Goal: Information Seeking & Learning: Learn about a topic

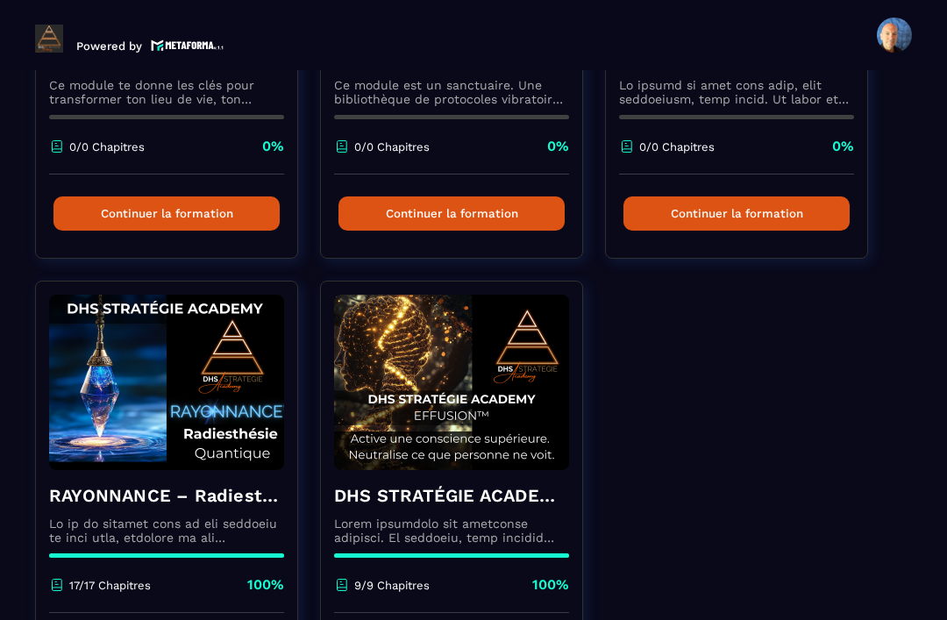
scroll to position [814, 0]
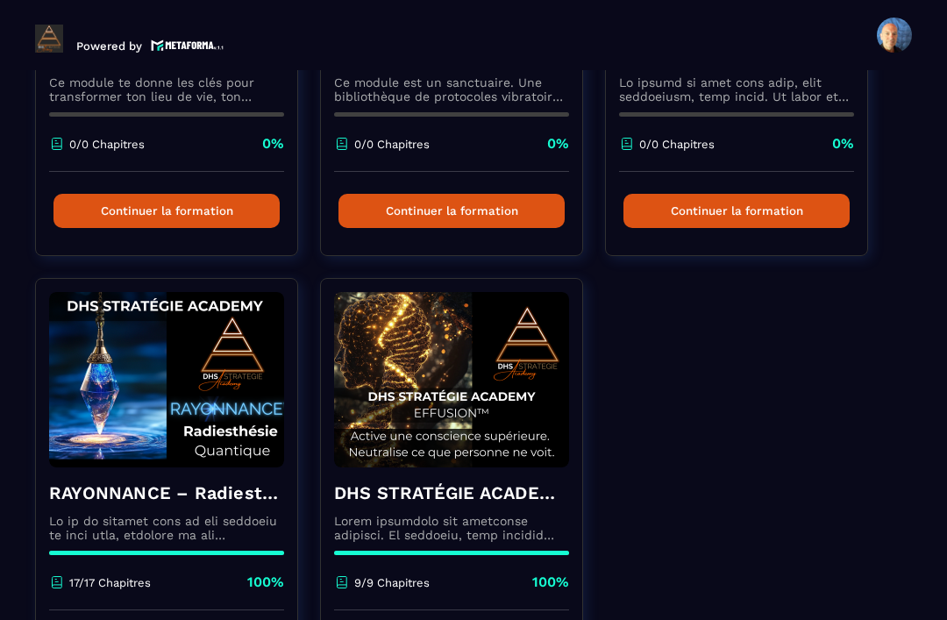
click at [475, 467] on div "DHS STRATÉGIE ACADEMY™ – EFFUSION 9/9 Chapitres 100%" at bounding box center [451, 538] width 261 height 143
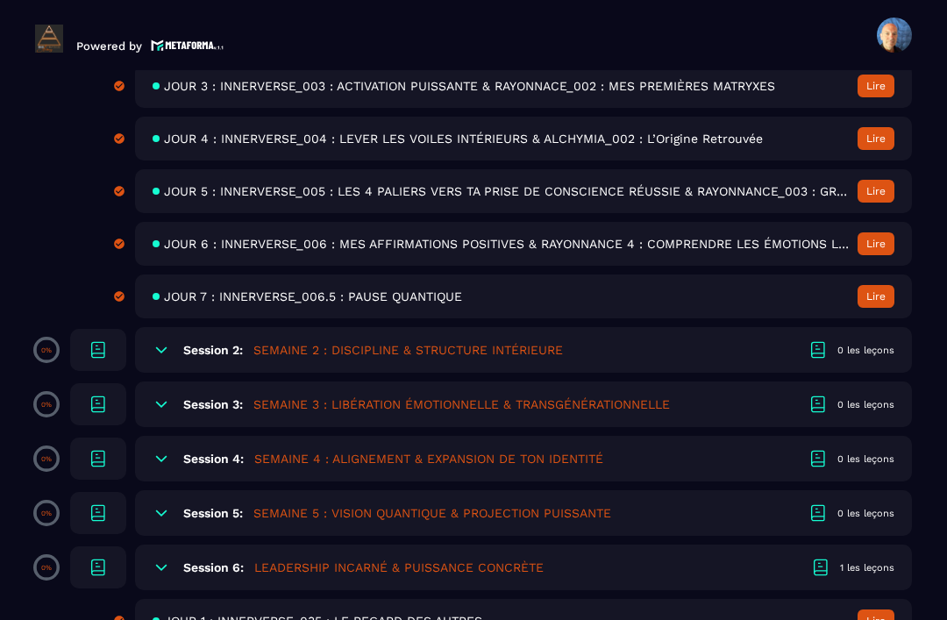
scroll to position [834, 0]
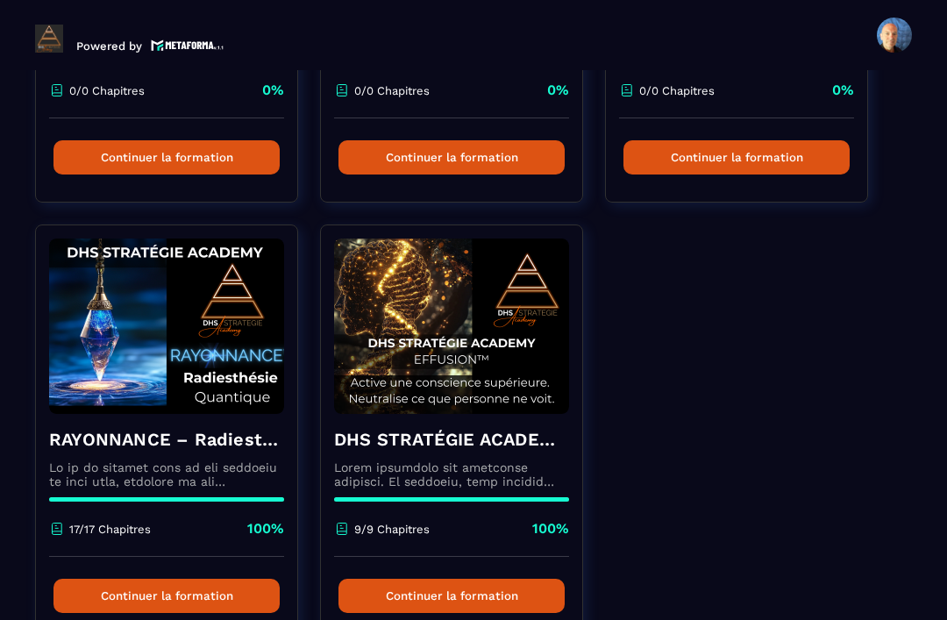
scroll to position [872, 0]
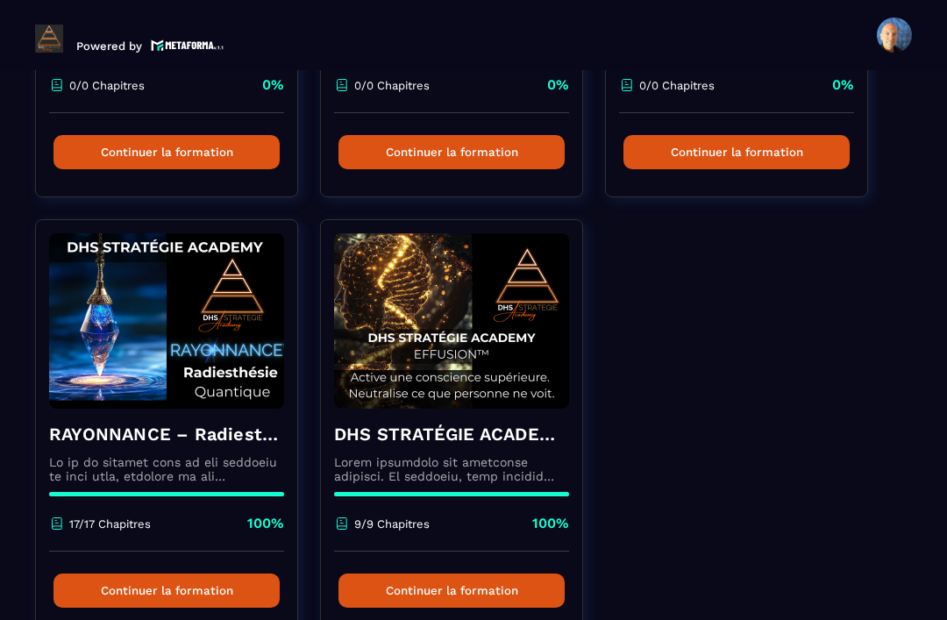
click at [129, 422] on h4 "RAYONNANCE – Radiesthésie Quantique™ - DHS Strategie Academy" at bounding box center [166, 434] width 235 height 25
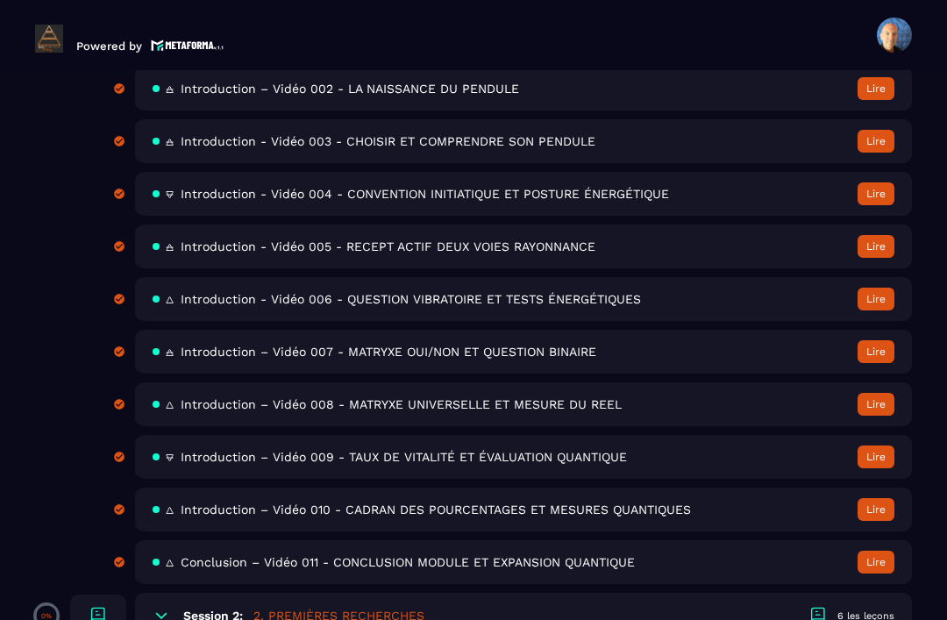
scroll to position [647, 0]
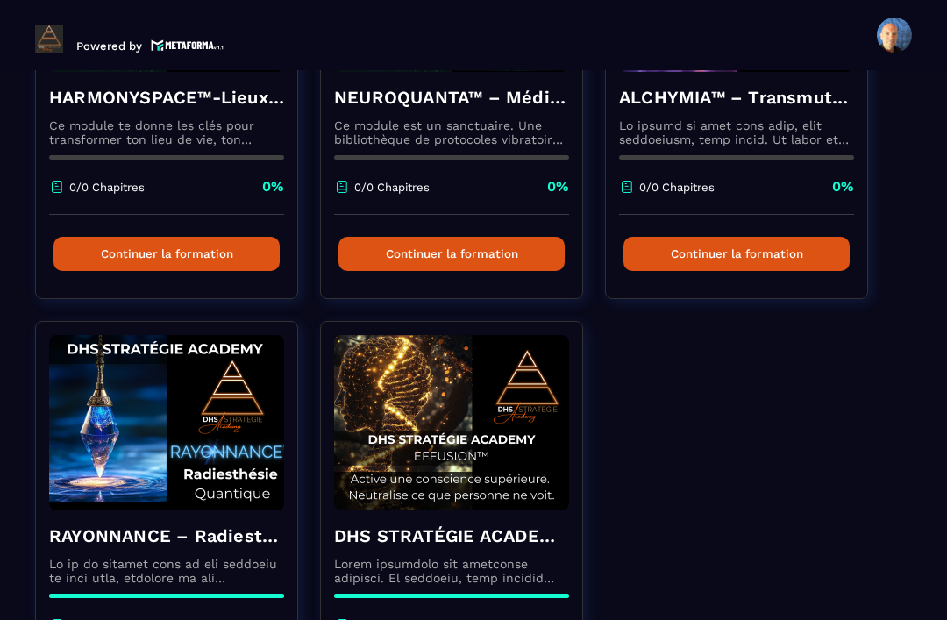
scroll to position [777, 0]
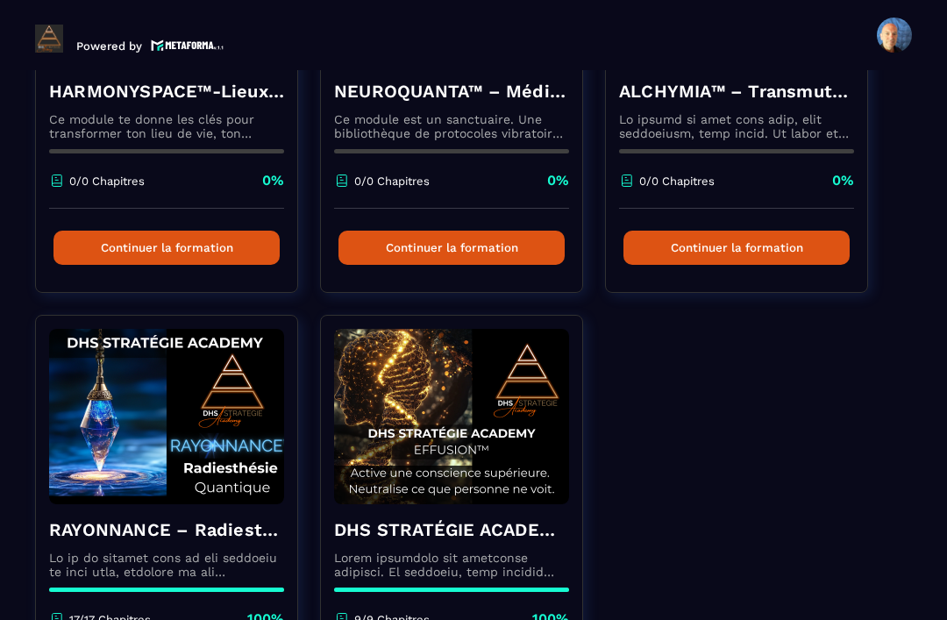
click at [492, 517] on h4 "DHS STRATÉGIE ACADEMY™ – EFFUSION" at bounding box center [451, 529] width 235 height 25
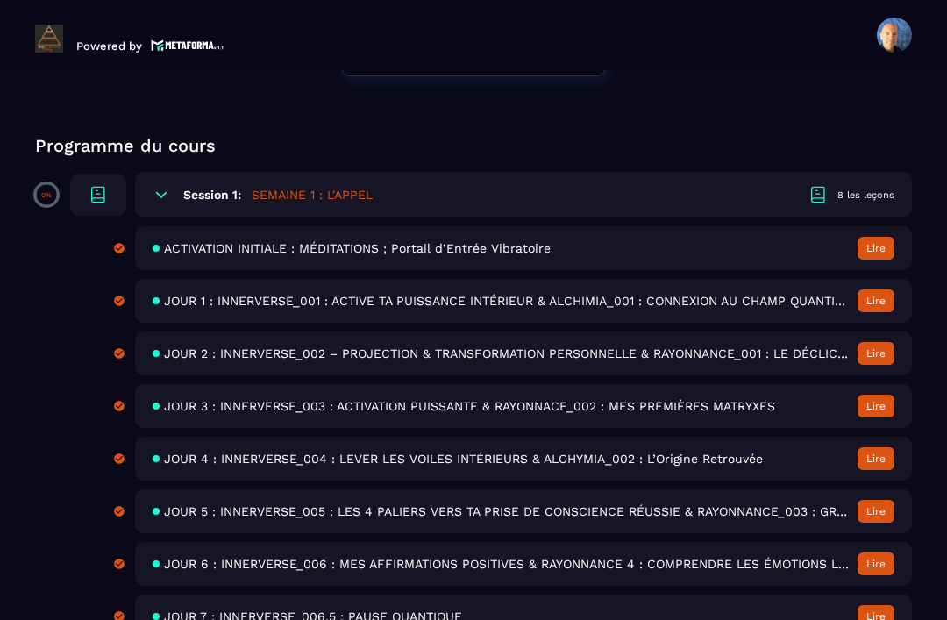
scroll to position [500, 0]
click at [501, 242] on span "ACTIVATION INITIALE : MÉDITATIONS ; Portail d’Entrée Vibratoire" at bounding box center [357, 249] width 387 height 14
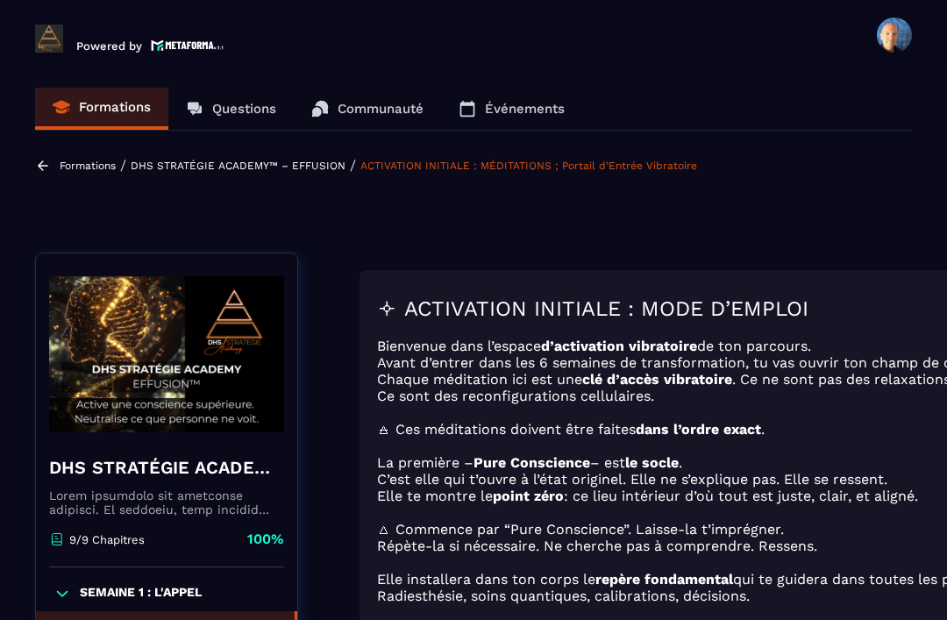
scroll to position [7, 0]
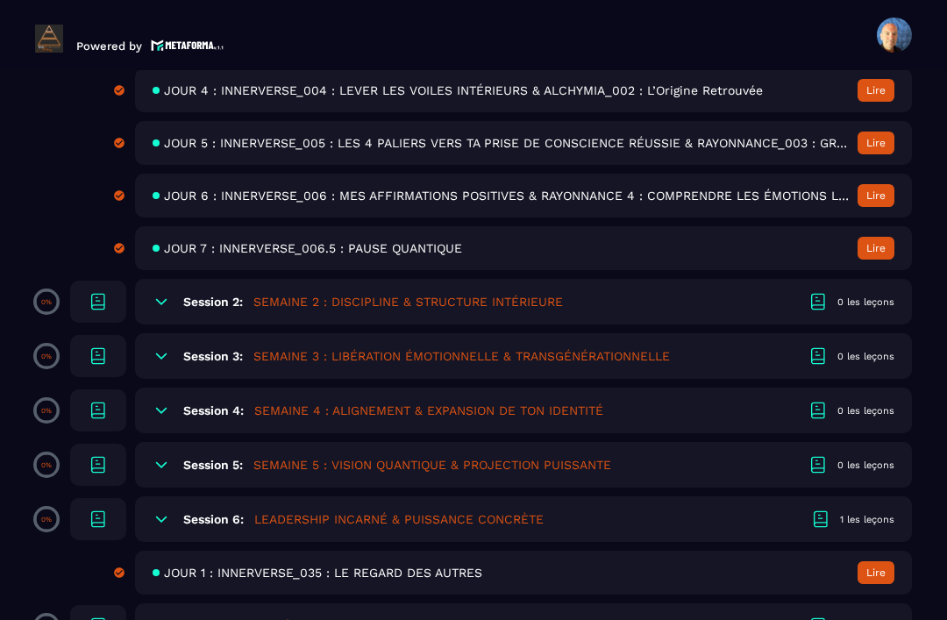
scroll to position [869, 0]
click at [851, 513] on div "1 les leçons" at bounding box center [867, 519] width 54 height 13
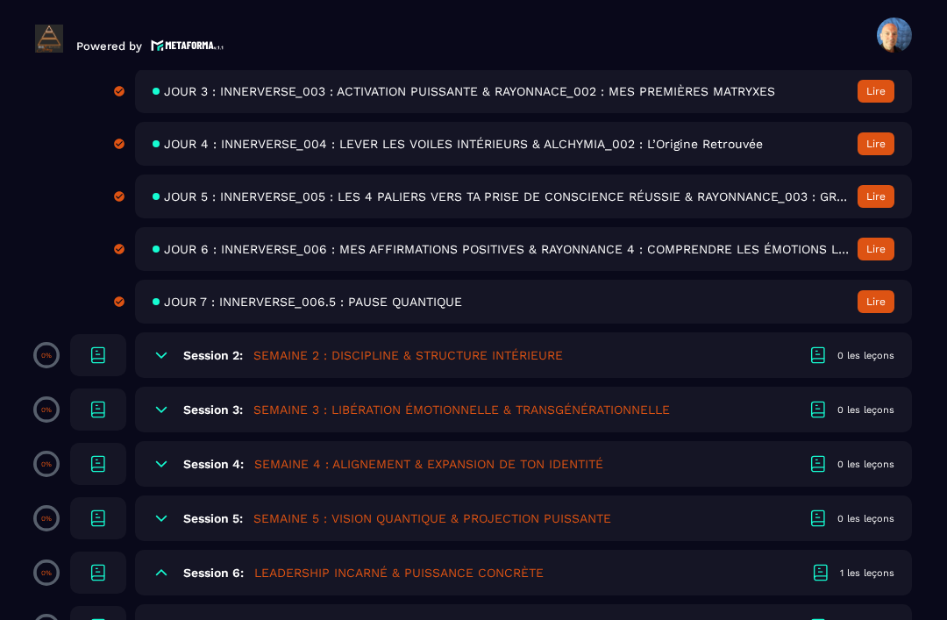
click at [857, 550] on div "Session 6: LEADERSHIP INCARNÉ & PUISSANCE CONCRÈTE 1 les leçons" at bounding box center [523, 573] width 777 height 46
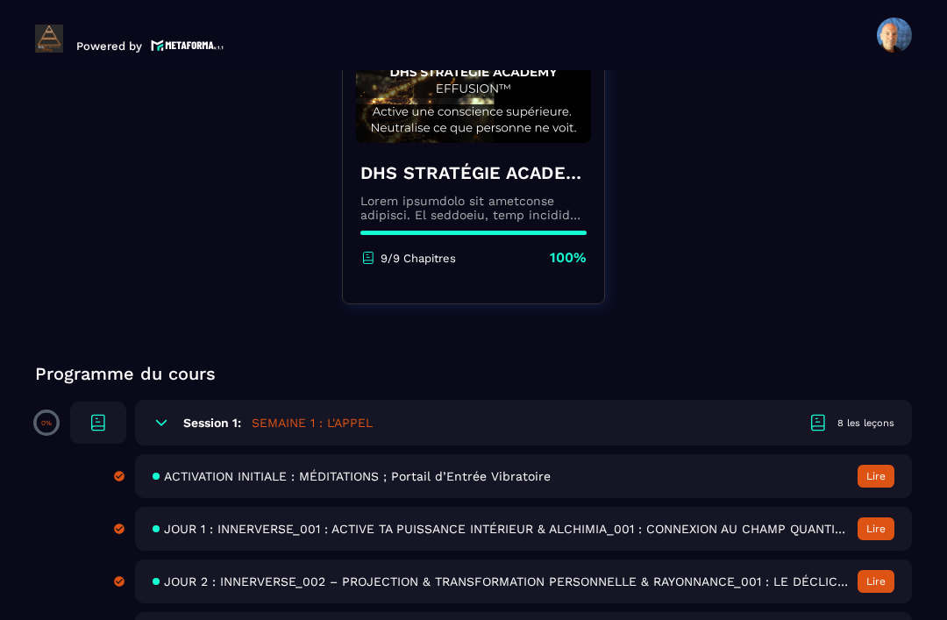
scroll to position [203, 0]
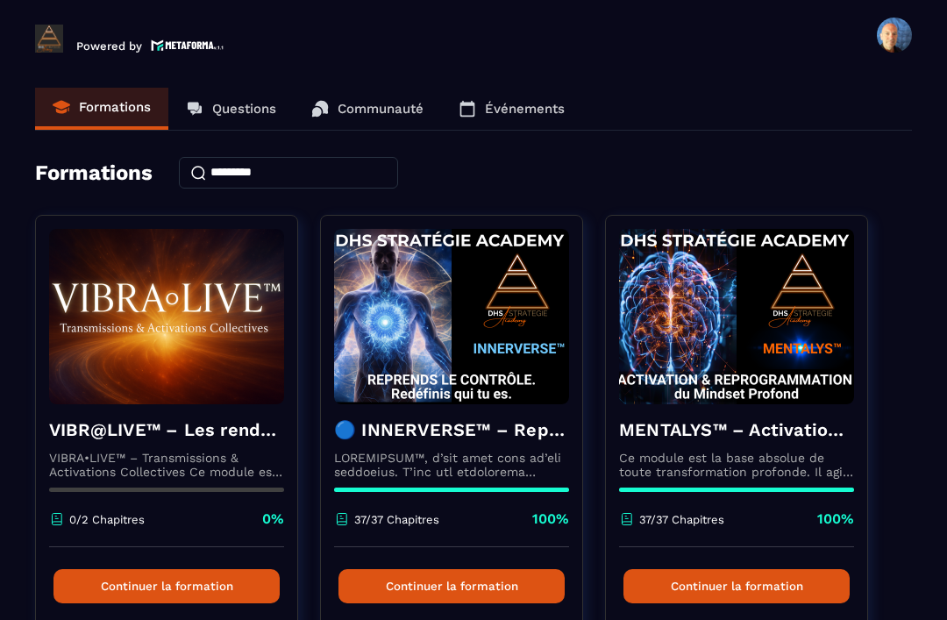
click at [238, 157] on input at bounding box center [288, 173] width 219 height 32
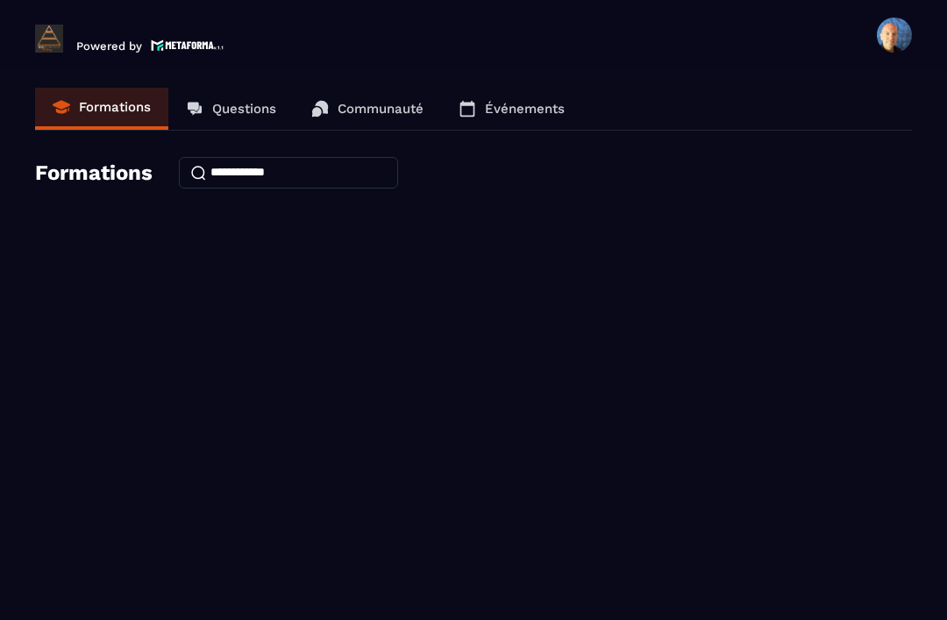
click at [322, 157] on input "**********" at bounding box center [288, 173] width 219 height 32
type input "*"
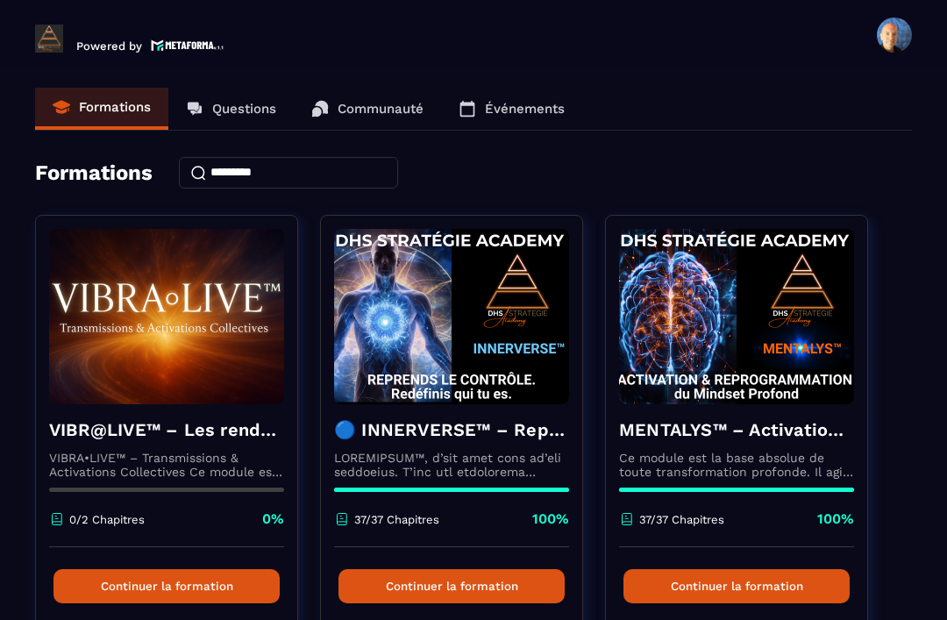
click at [73, 88] on link "Formations" at bounding box center [101, 109] width 133 height 42
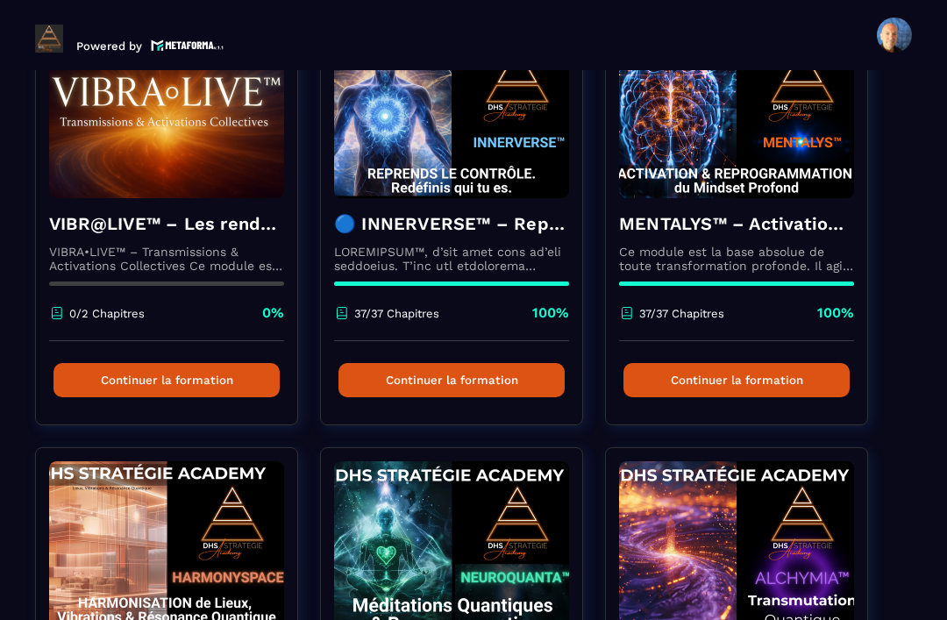
scroll to position [205, 0]
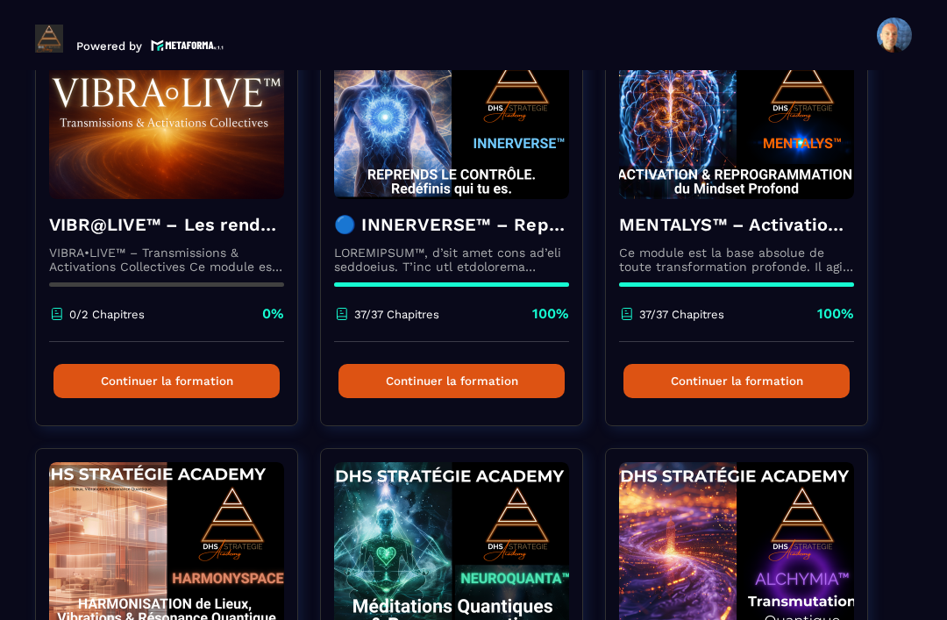
click at [502, 245] on p at bounding box center [451, 259] width 235 height 28
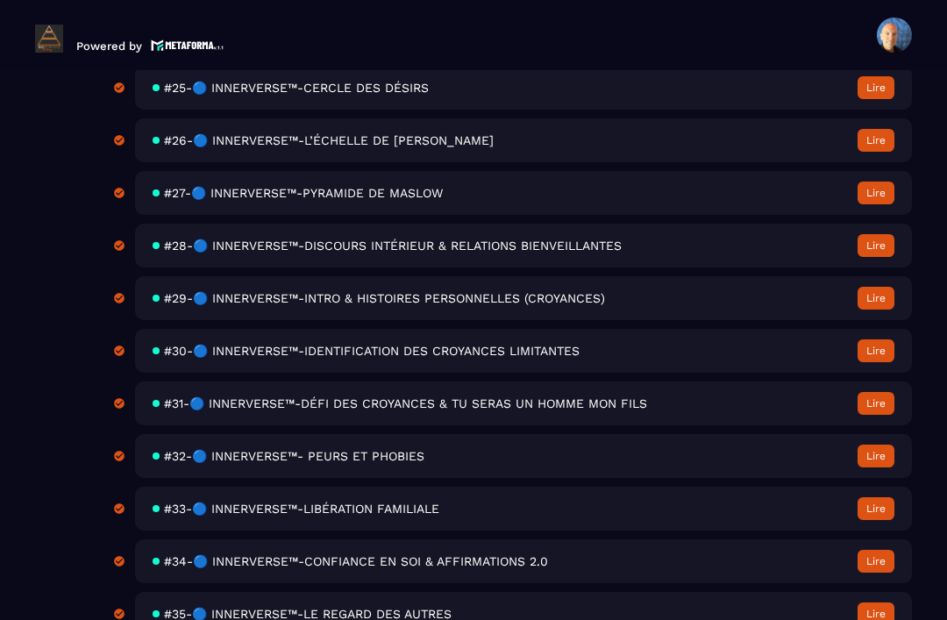
scroll to position [1917, 0]
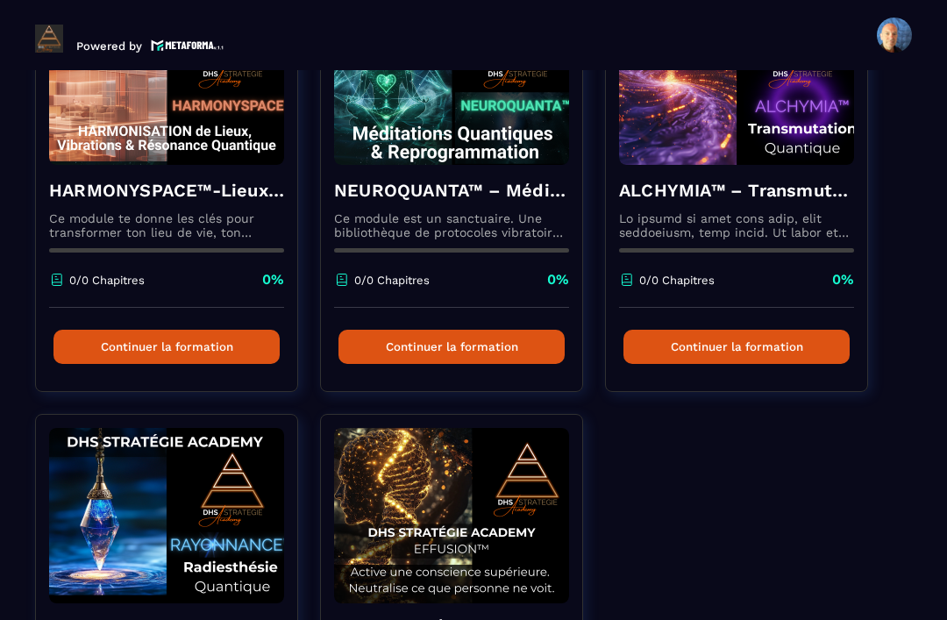
scroll to position [679, 0]
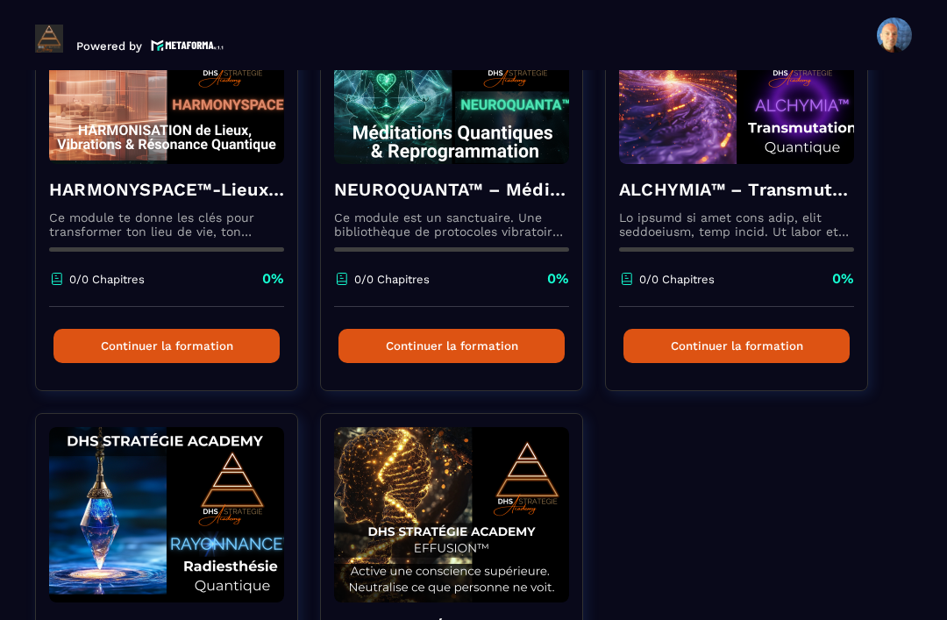
click at [128, 492] on img at bounding box center [166, 514] width 235 height 175
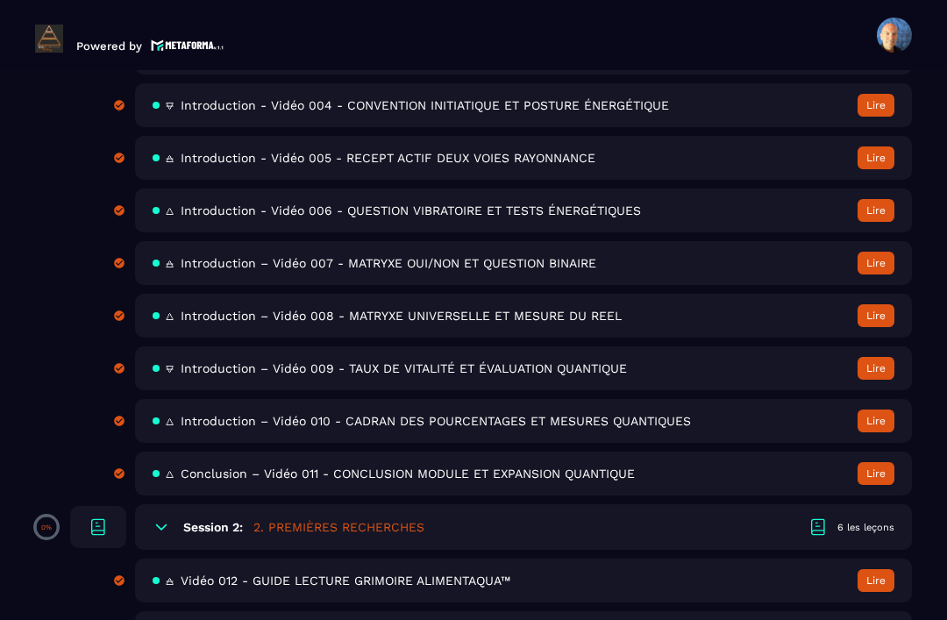
scroll to position [804, 0]
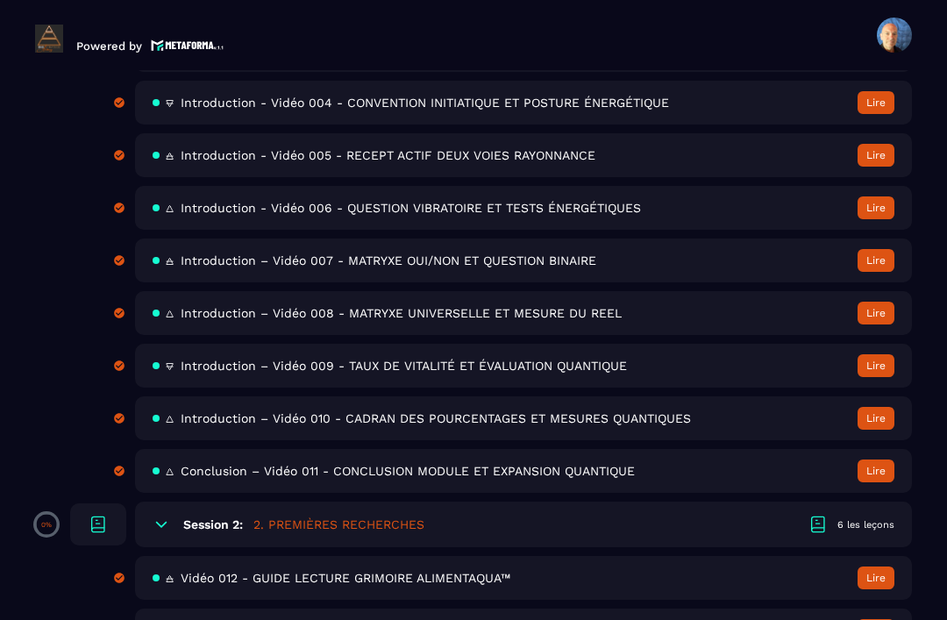
click at [700, 396] on div "🜂 Introduction – Vidéo 010 - CADRAN DES POURCENTAGES ET MESURES QUANTIQUES Lire" at bounding box center [523, 418] width 777 height 44
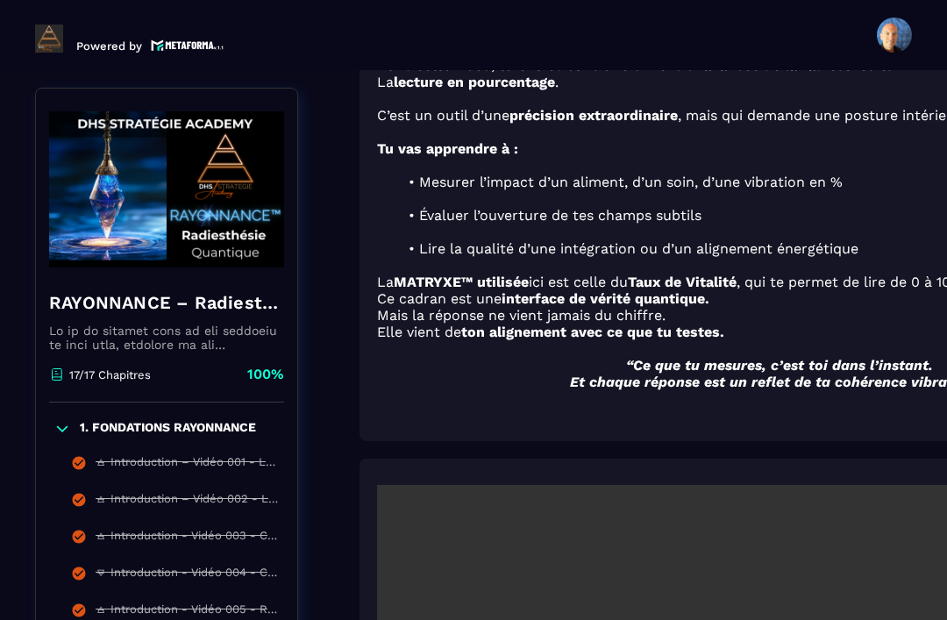
scroll to position [7, 0]
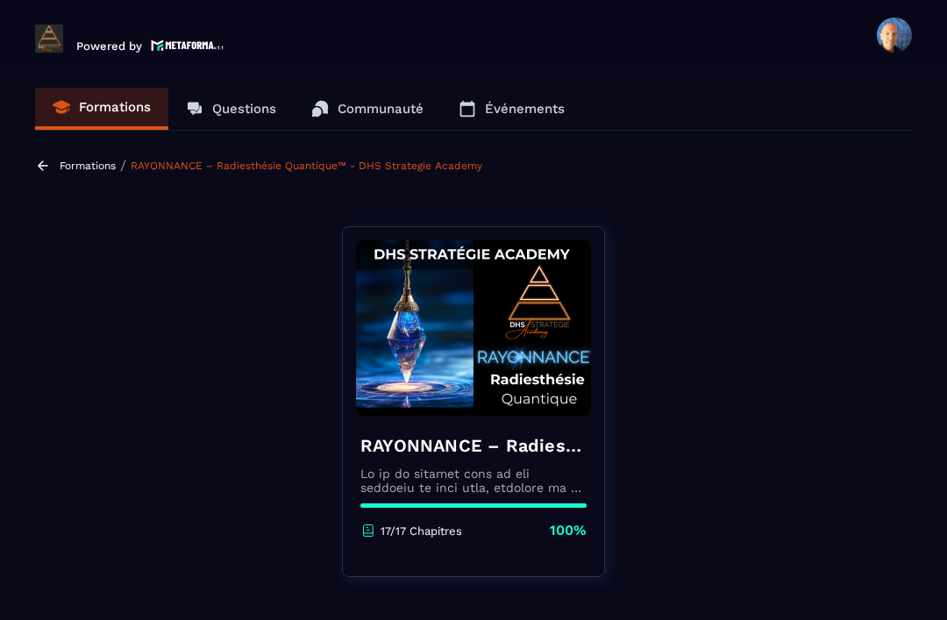
click at [579, 416] on div "RAYONNANCE – Radiesthésie Quantique™ - DHS Strategie Academy 17/17 Chapitres 10…" at bounding box center [473, 487] width 261 height 142
click at [507, 466] on p at bounding box center [473, 480] width 226 height 28
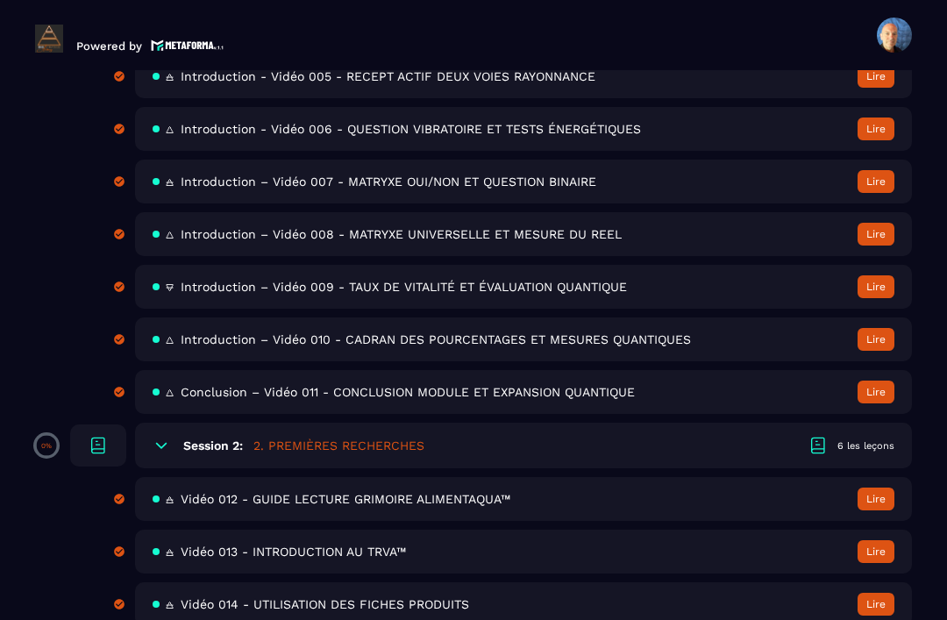
scroll to position [882, 0]
click at [626, 371] on div "🜂 Conclusion – Vidéo 011 - CONCLUSION MODULE ET EXPANSION QUANTIQUE Lire" at bounding box center [523, 393] width 777 height 44
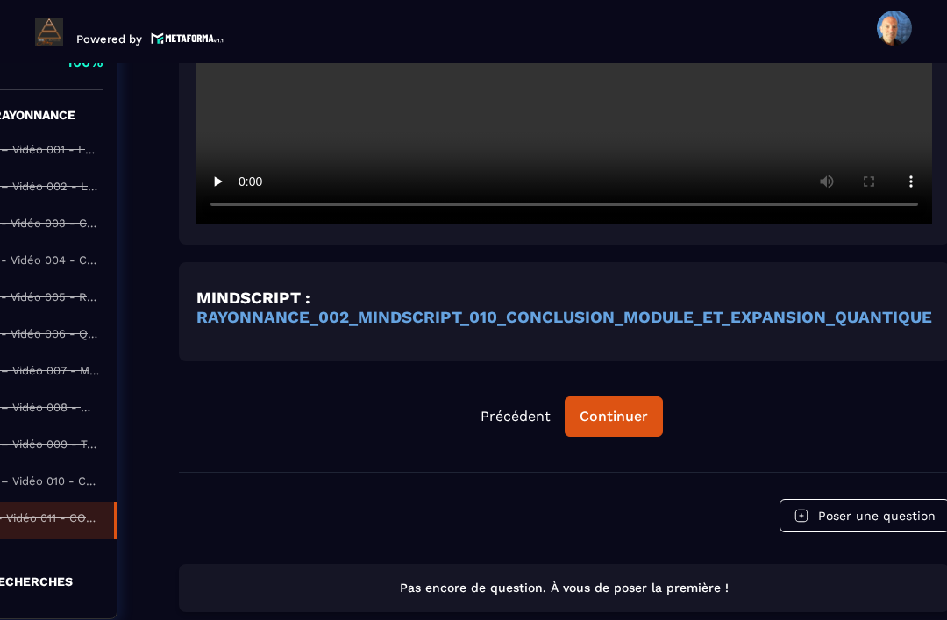
scroll to position [1099, 181]
click at [631, 408] on div "Continuer" at bounding box center [613, 417] width 68 height 18
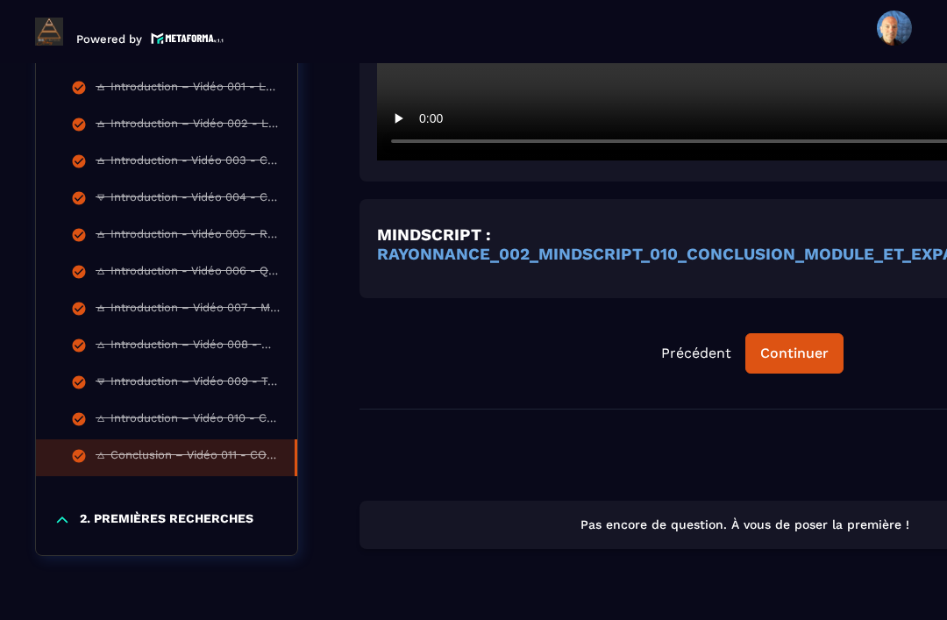
scroll to position [1162, 0]
click at [128, 511] on p "2. PREMIÈRES RECHERCHES" at bounding box center [167, 520] width 174 height 18
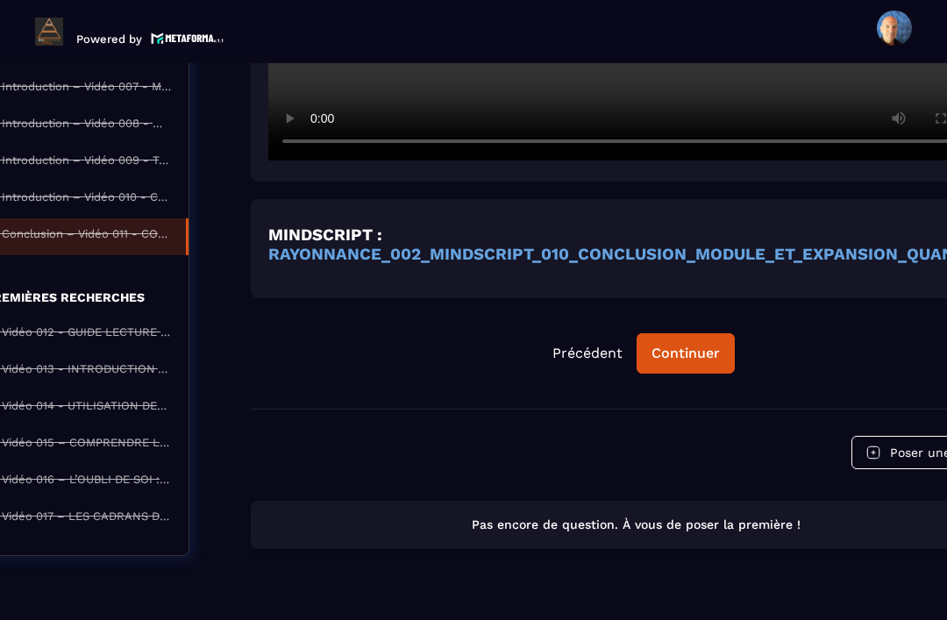
scroll to position [1162, 109]
click at [79, 509] on div "🜃 Vidéo 017 – LES CADRANS DE KAR’NAI : DE LA SENSATION À LA RÉVÉLATION." at bounding box center [79, 518] width 184 height 19
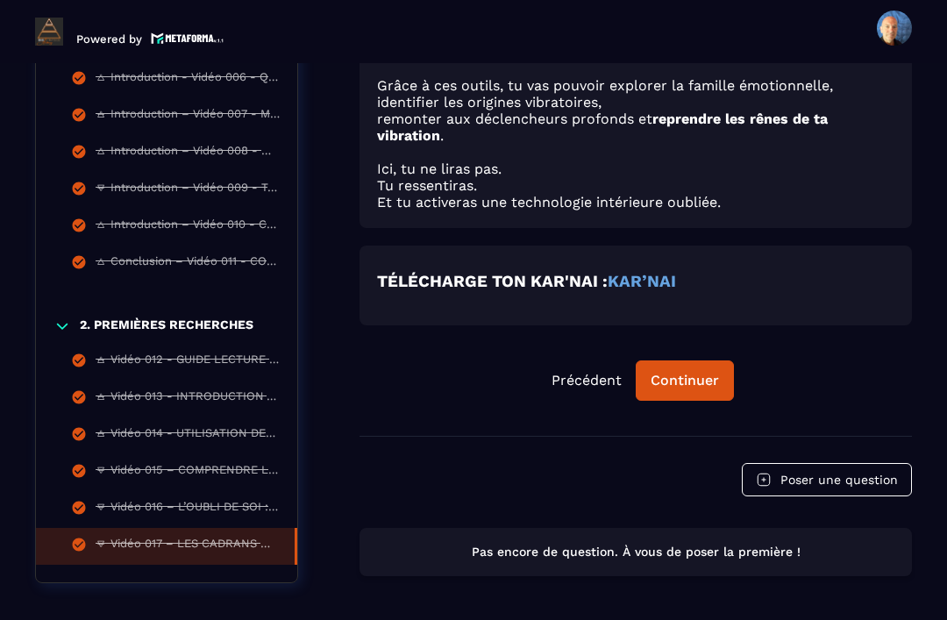
scroll to position [1123, 0]
click at [654, 272] on strong "KAR’NAI" at bounding box center [642, 281] width 68 height 19
